Goal: Task Accomplishment & Management: Manage account settings

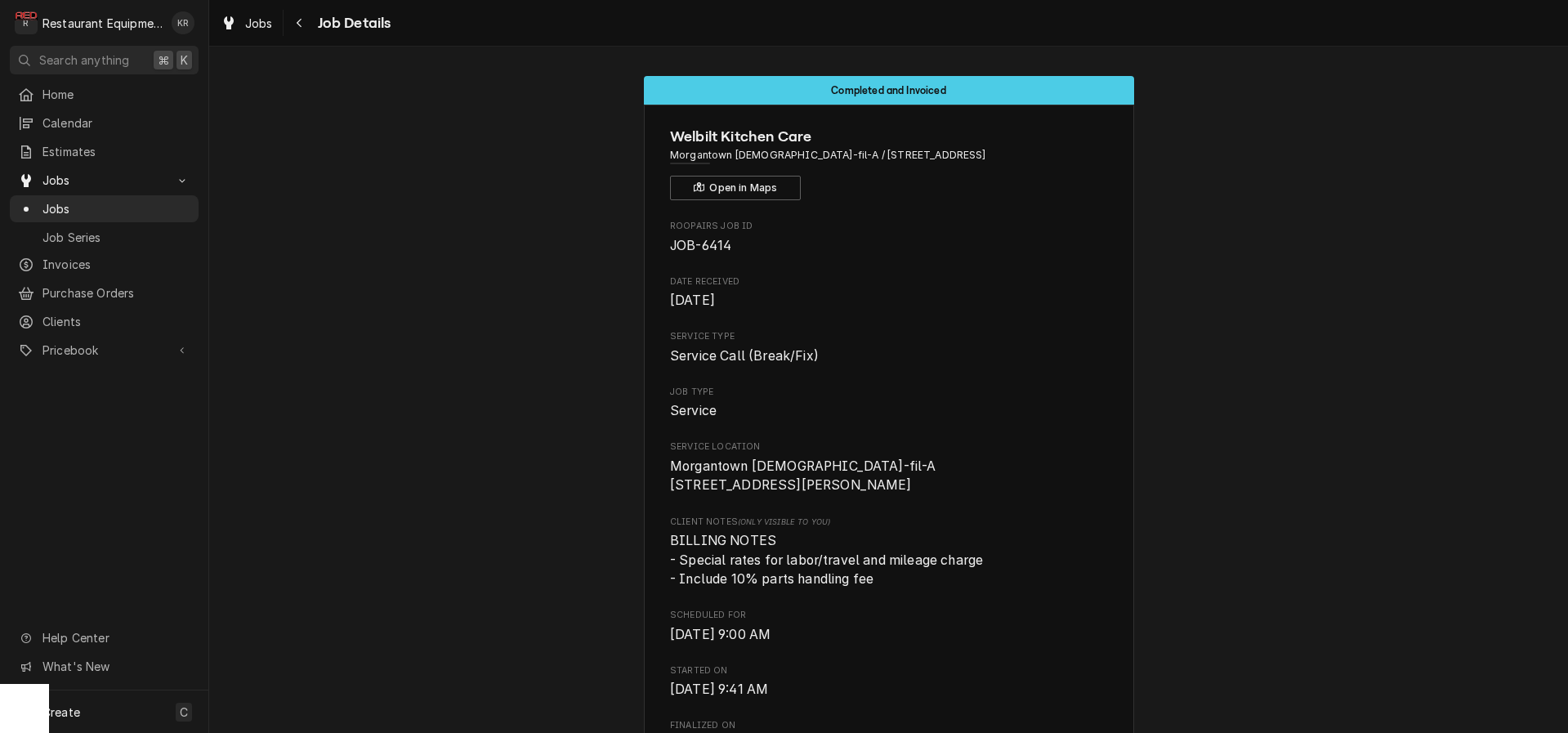
scroll to position [1148, 0]
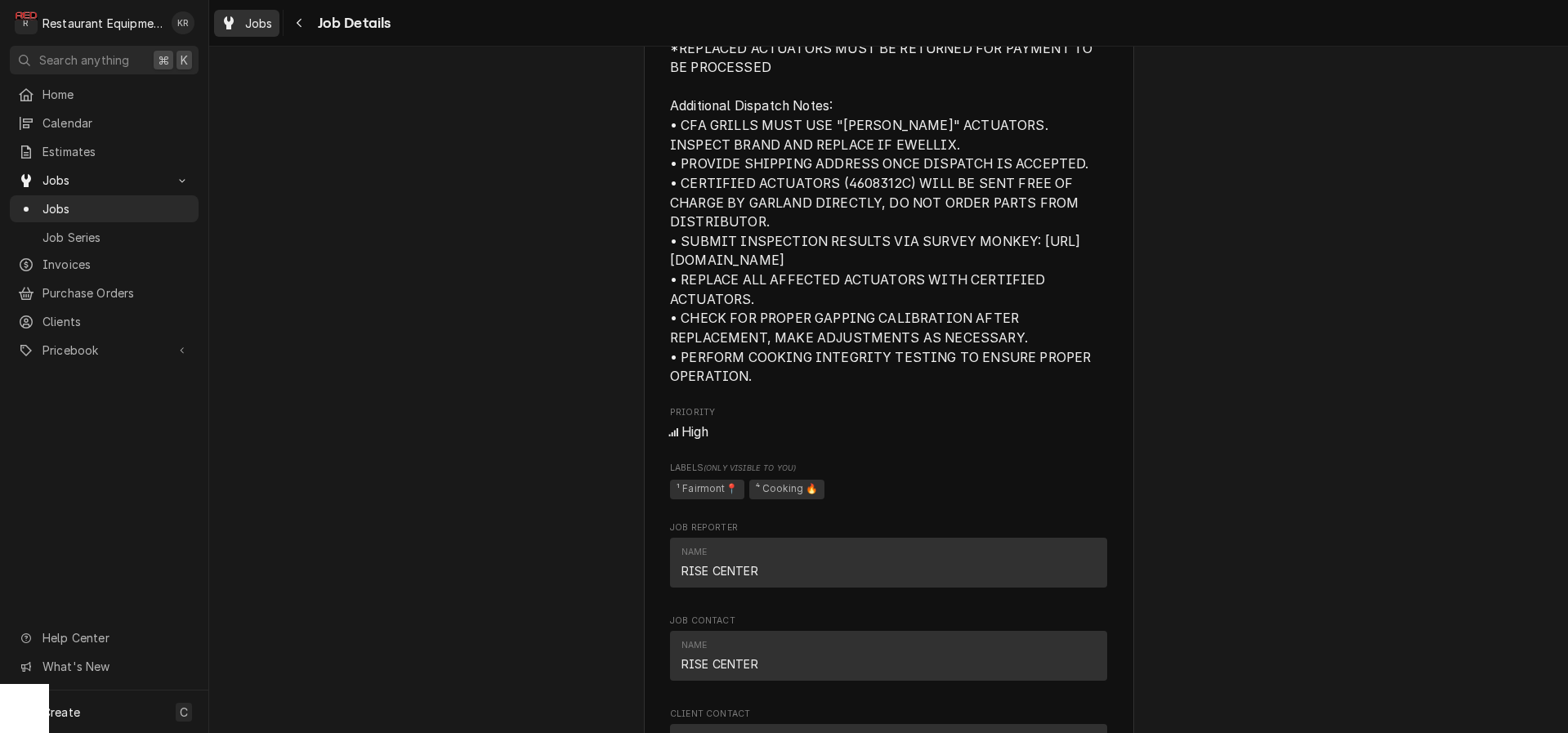
click at [258, 21] on span "Jobs" at bounding box center [259, 24] width 28 height 17
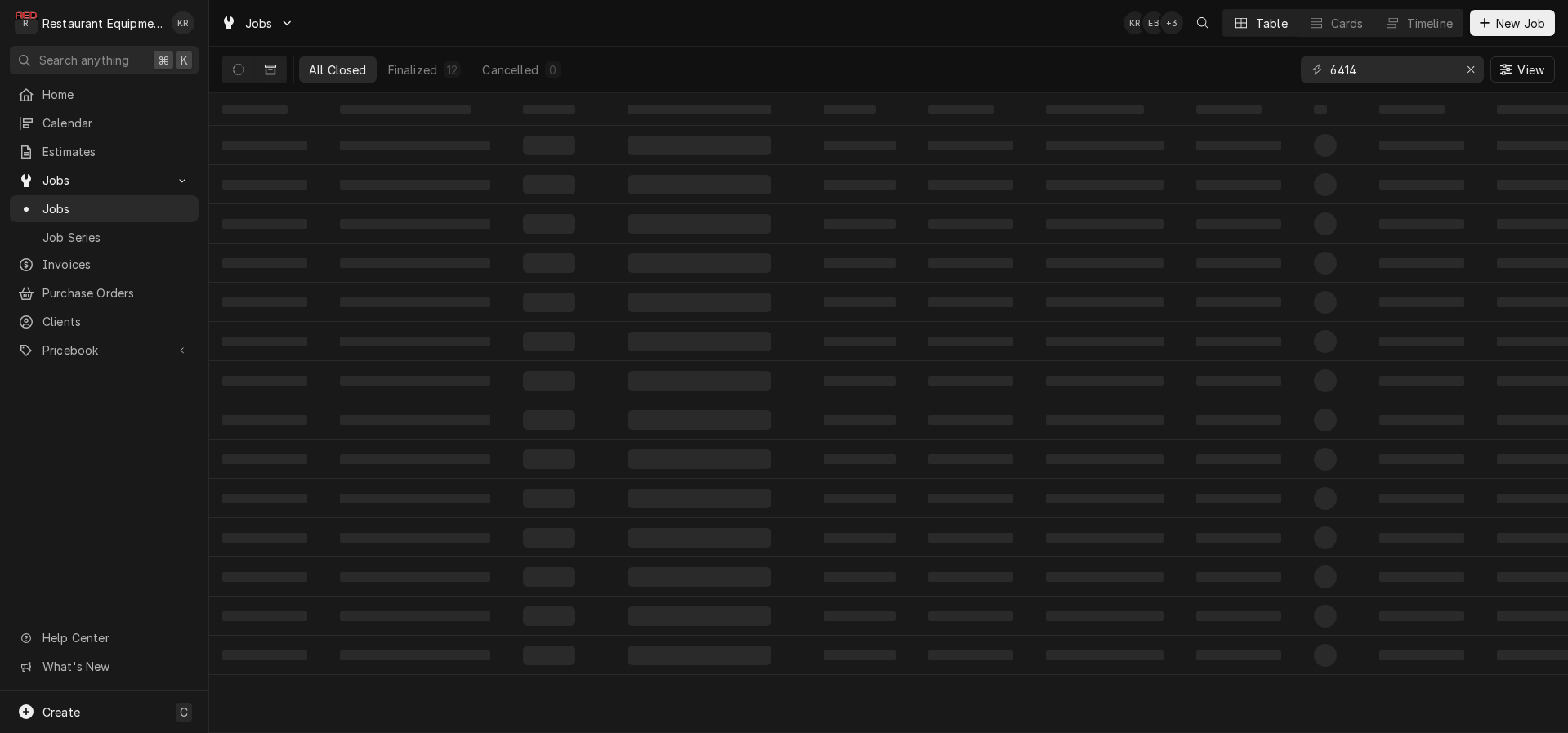
click at [1465, 71] on div "Erase input" at bounding box center [1470, 69] width 17 height 17
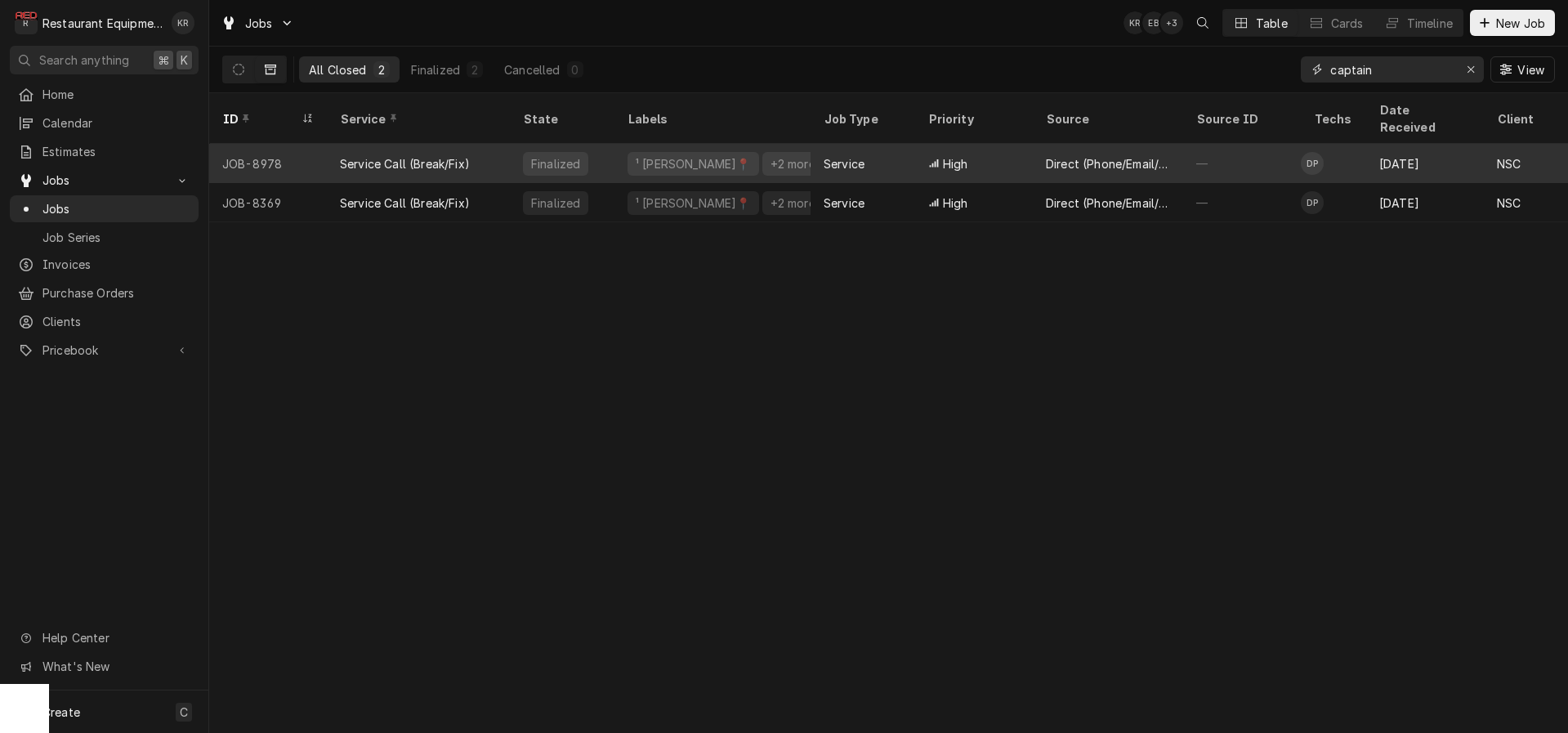
type input "captain"
click at [850, 156] on div "Service" at bounding box center [843, 164] width 41 height 17
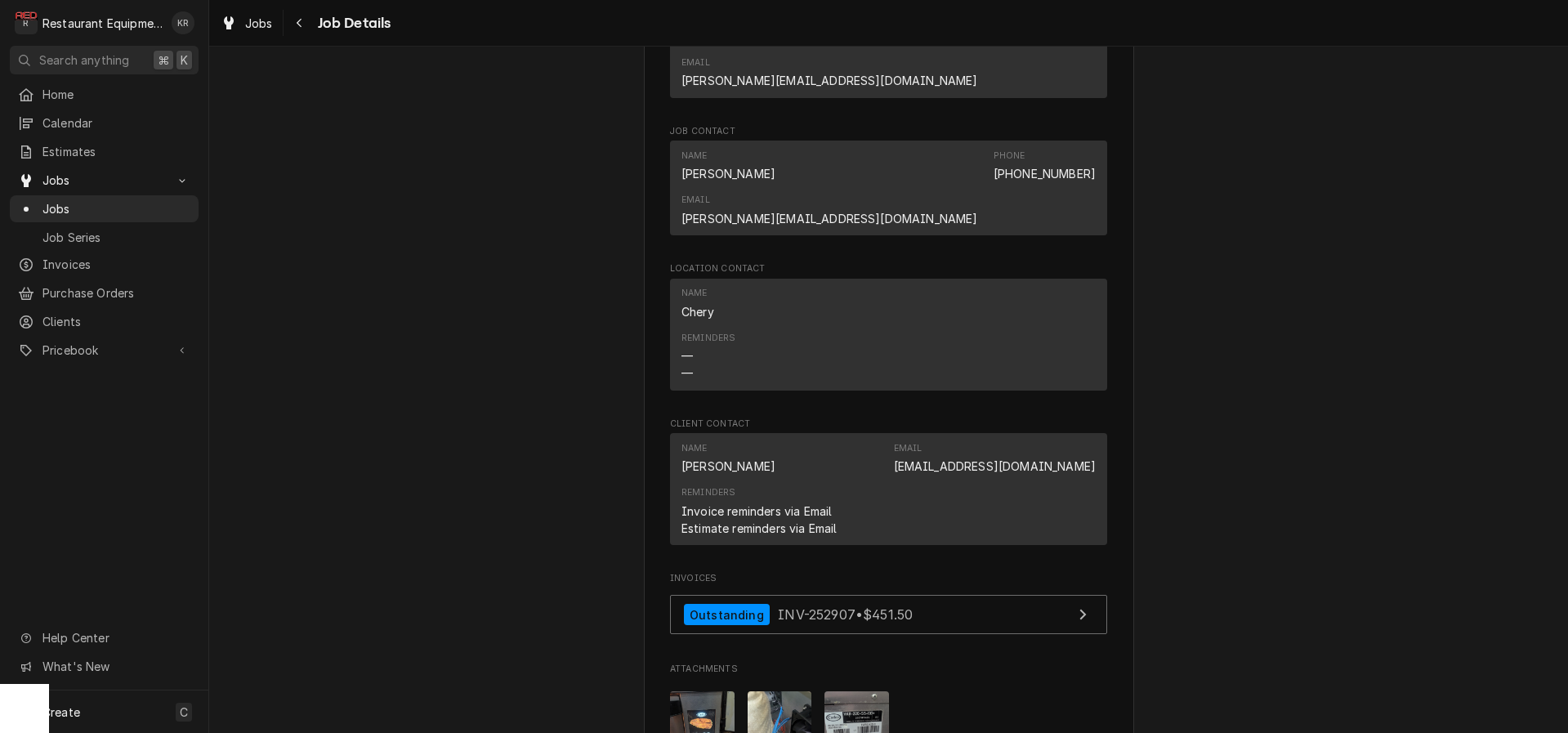
scroll to position [1740, 0]
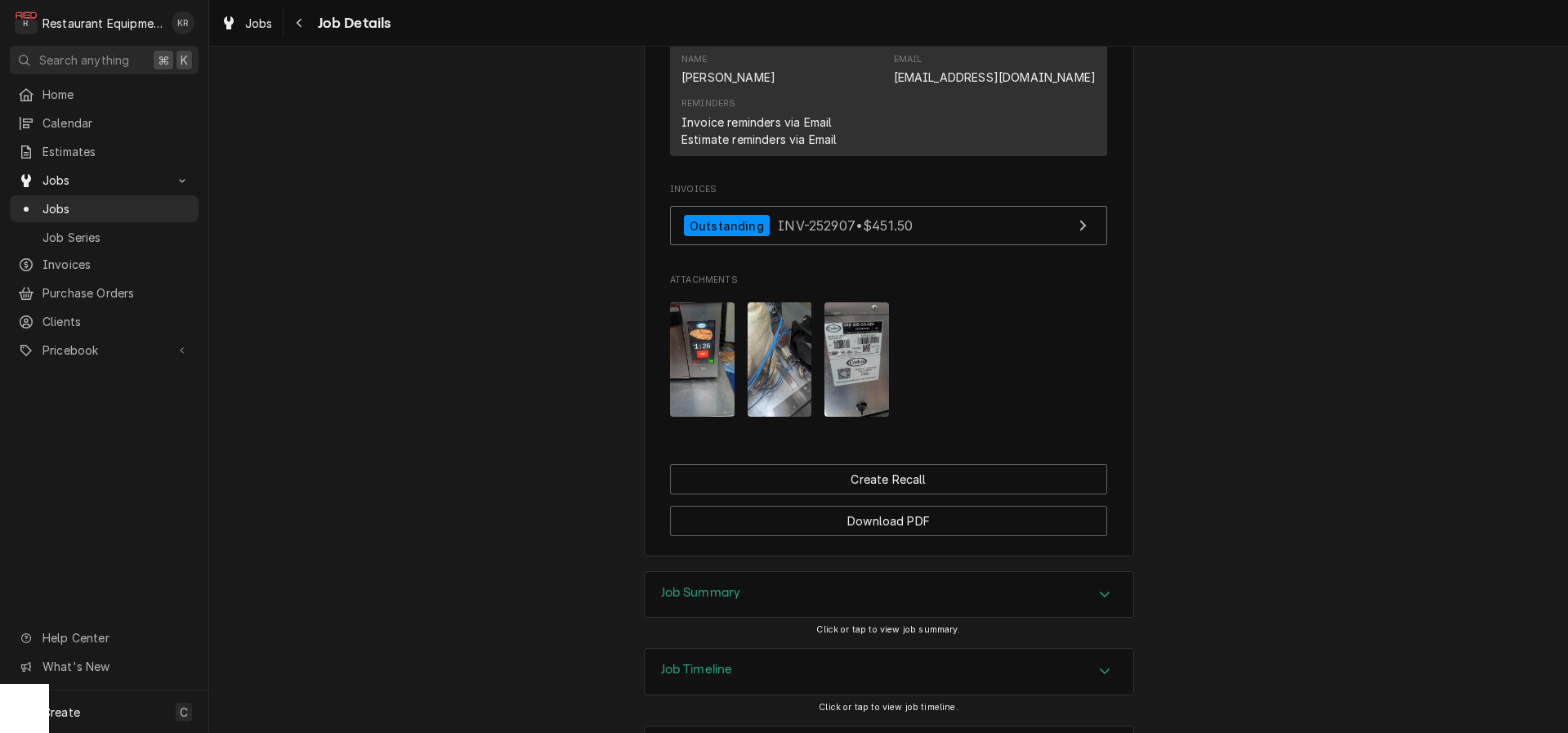
click at [690, 584] on h3 "Job Summary" at bounding box center [701, 592] width 80 height 16
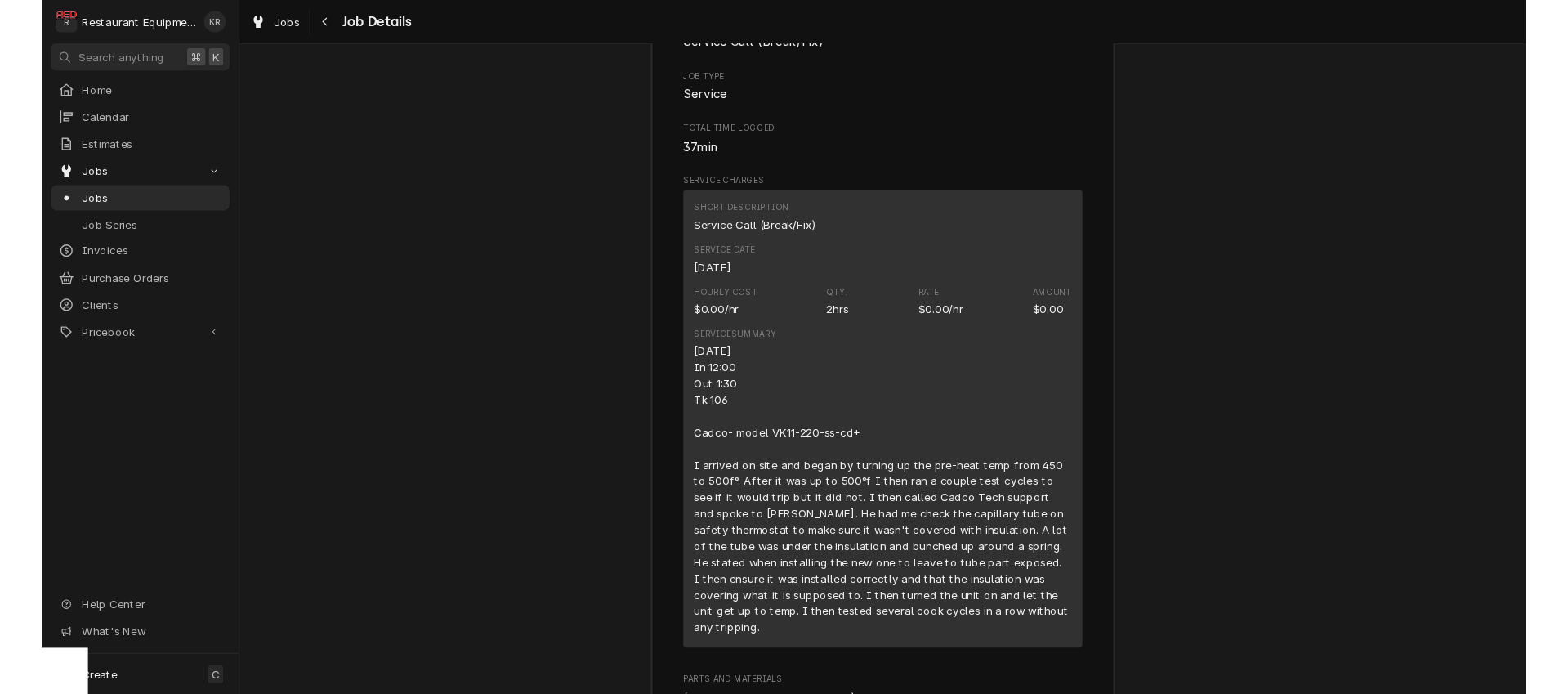
scroll to position [2413, 0]
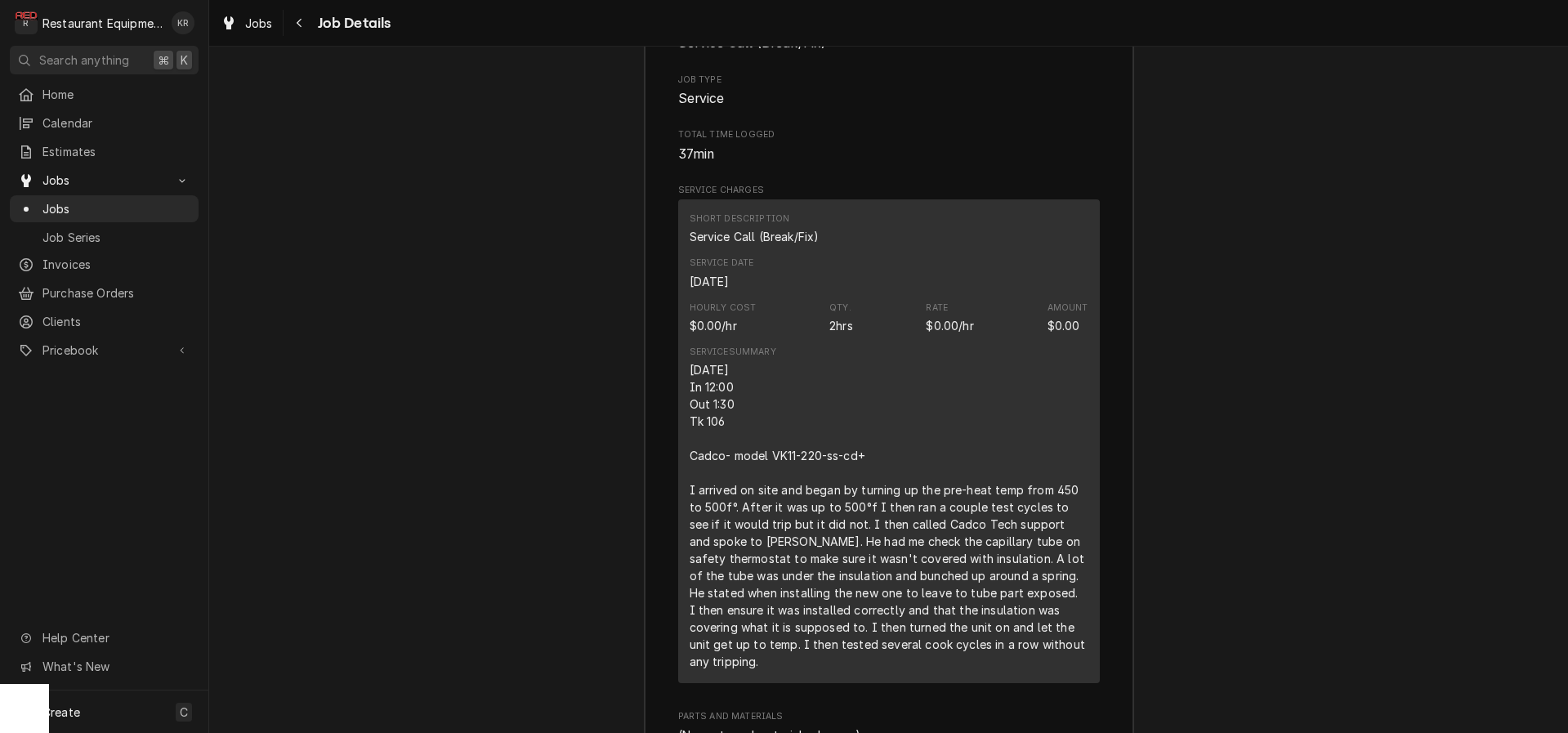
click at [688, 297] on div "Short Description Service Call (Break/Fix) Service Date Sep 23, 2025 Hourly Cos…" at bounding box center [889, 440] width 421 height 483
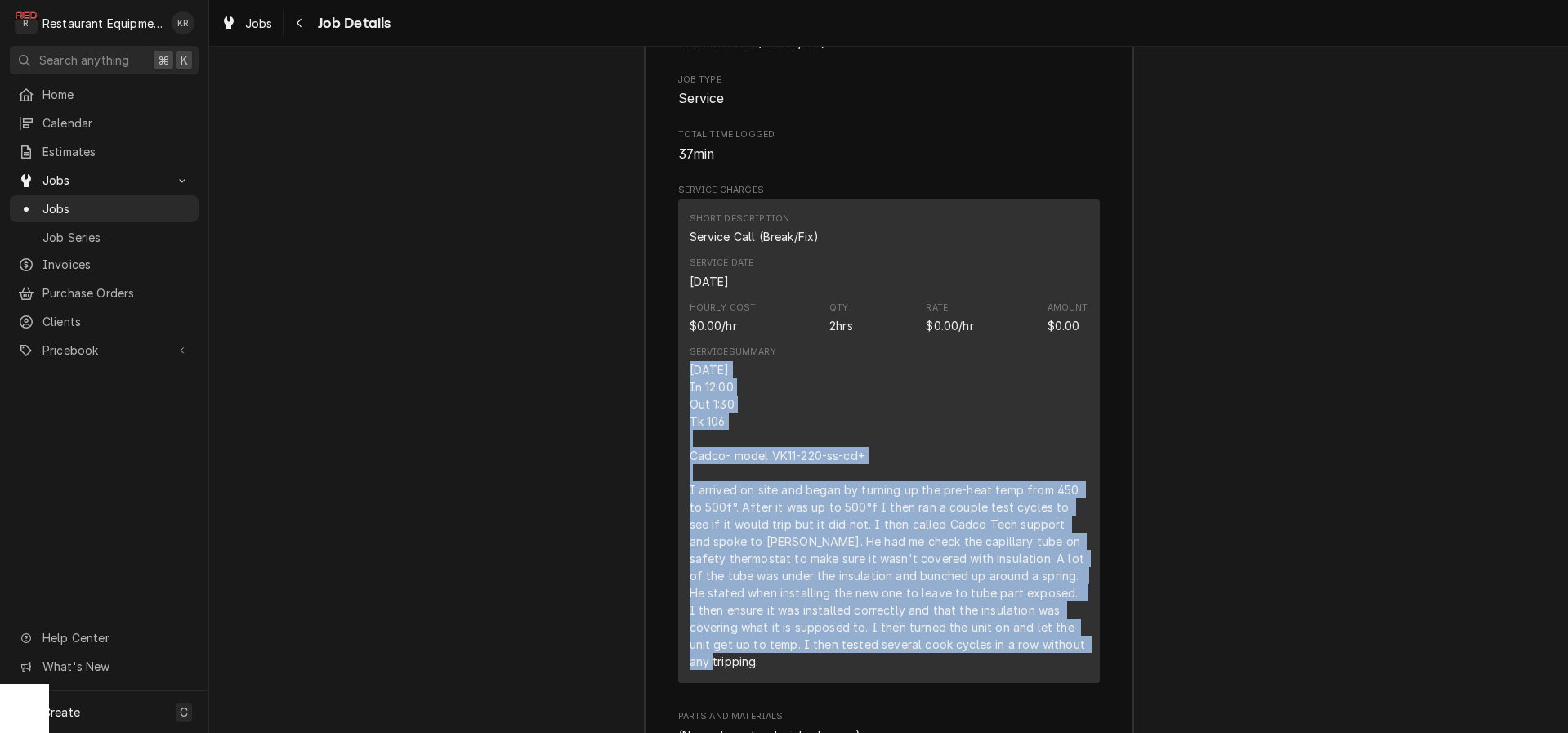
drag, startPoint x: 688, startPoint y: 297, endPoint x: 1042, endPoint y: 554, distance: 437.5
click at [1072, 573] on div "Short Description Service Call (Break/Fix) Service Date Sep 23, 2025 Hourly Cos…" at bounding box center [889, 440] width 421 height 483
copy div "9/23/25 In 12:00 Out 1:30 Tk 106 Cadco- model VK11-220-ss-cd+ I arrived on site…"
